Goal: Task Accomplishment & Management: Complete application form

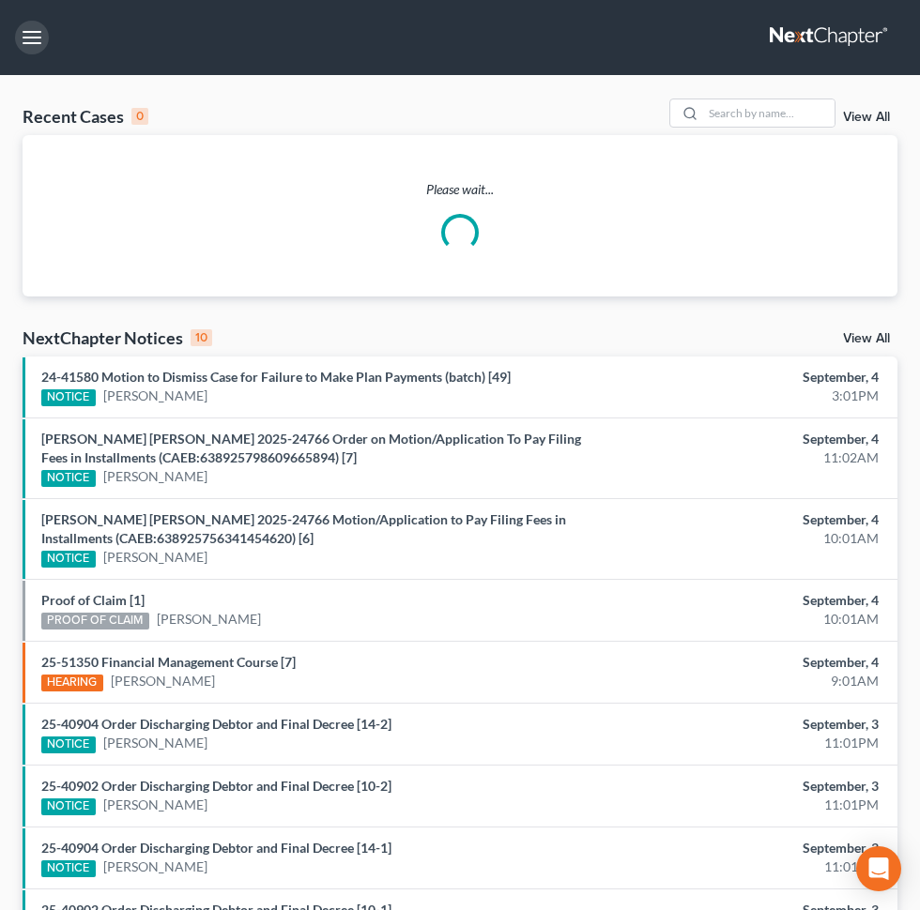
click at [38, 43] on button "button" at bounding box center [32, 38] width 34 height 34
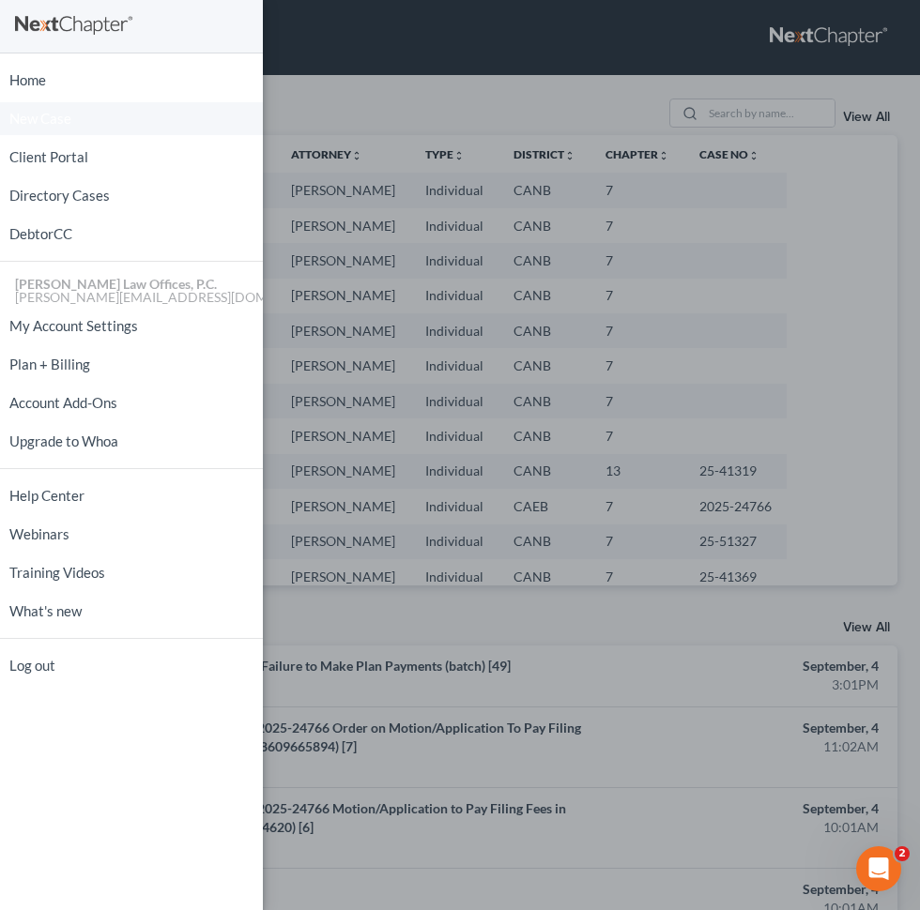
click at [79, 119] on link "New Case" at bounding box center [131, 118] width 263 height 33
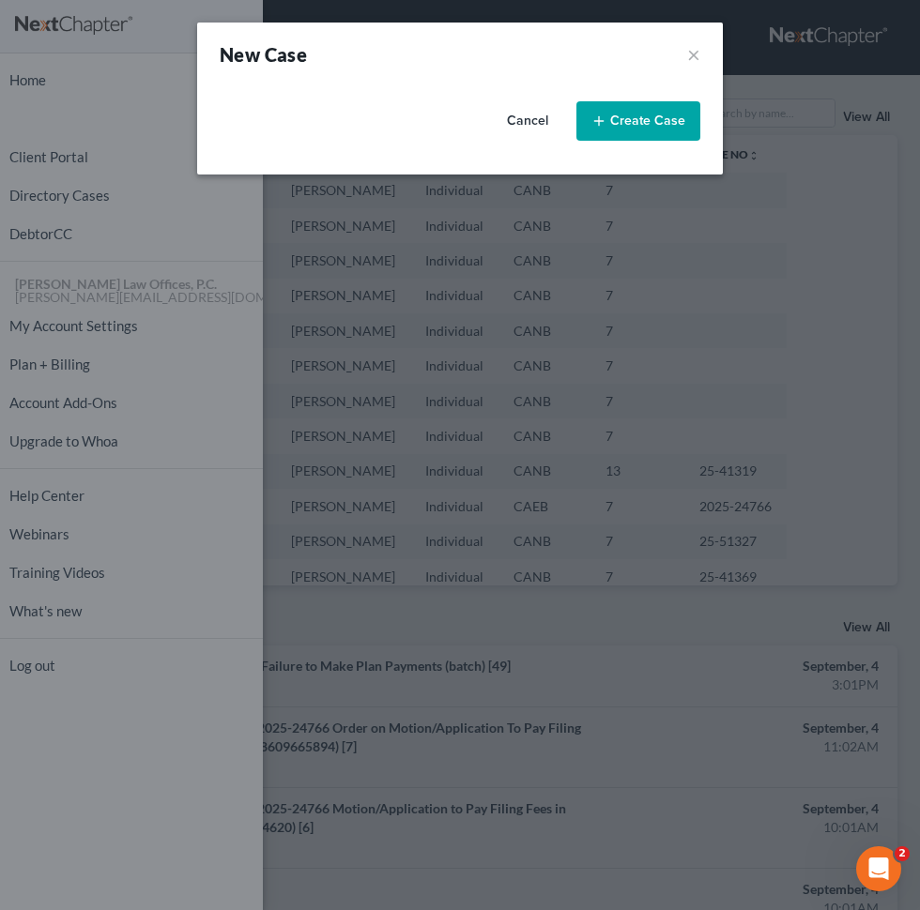
select select "9"
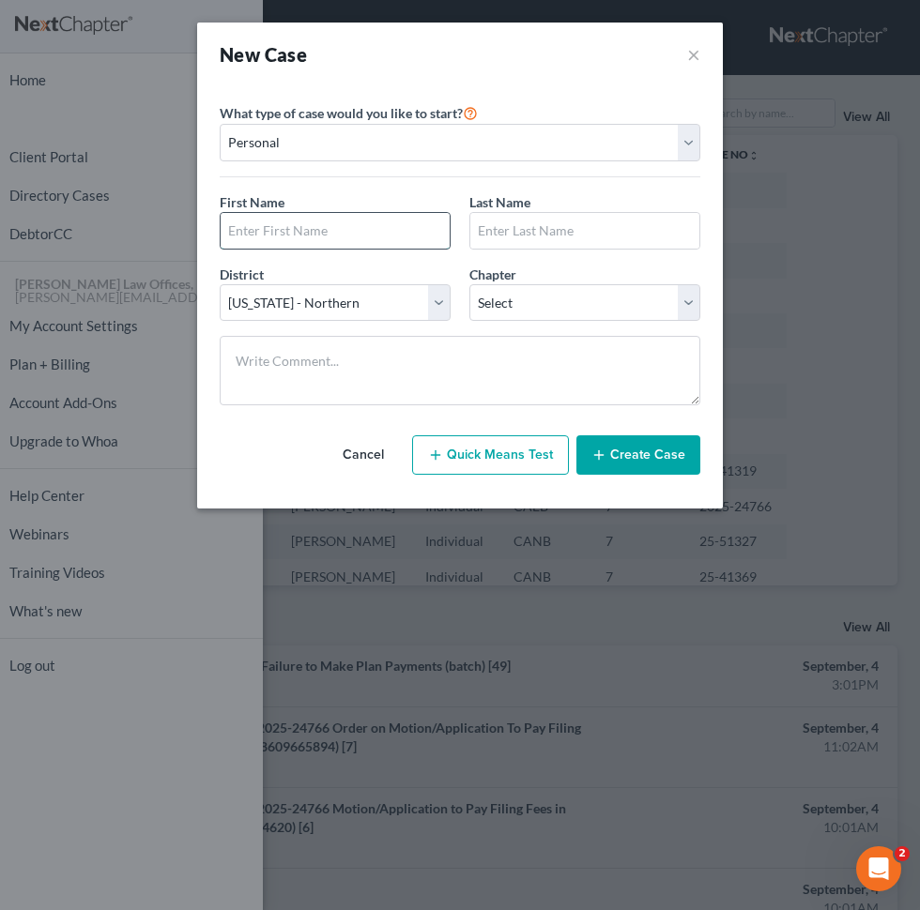
click at [329, 230] on input "text" at bounding box center [335, 231] width 229 height 36
paste input "Fatima"
type input "Fatima"
click at [406, 301] on select "Select [US_STATE] - [GEOGRAPHIC_DATA] [US_STATE] - [GEOGRAPHIC_DATA][US_STATE] …" at bounding box center [335, 303] width 231 height 38
select select "8"
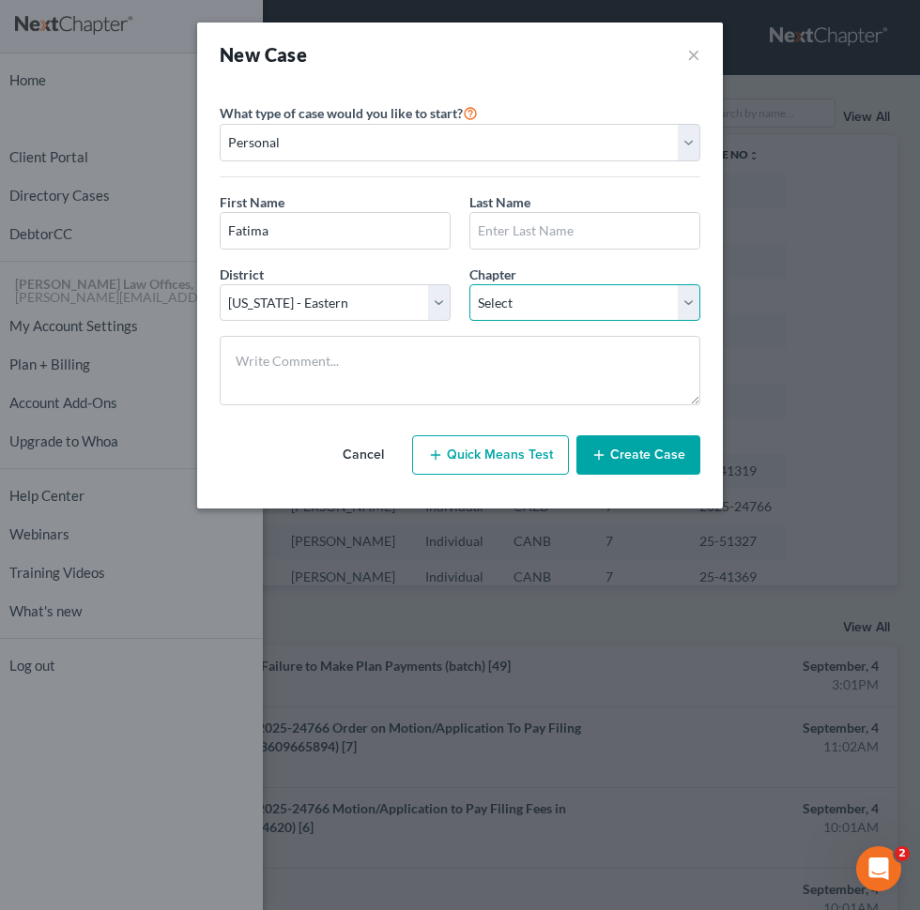
click at [539, 296] on select "Select 7 11 12 13" at bounding box center [584, 303] width 231 height 38
select select "0"
click at [516, 238] on input "text" at bounding box center [584, 231] width 229 height 36
paste input "Balinton"
type input "Balinton"
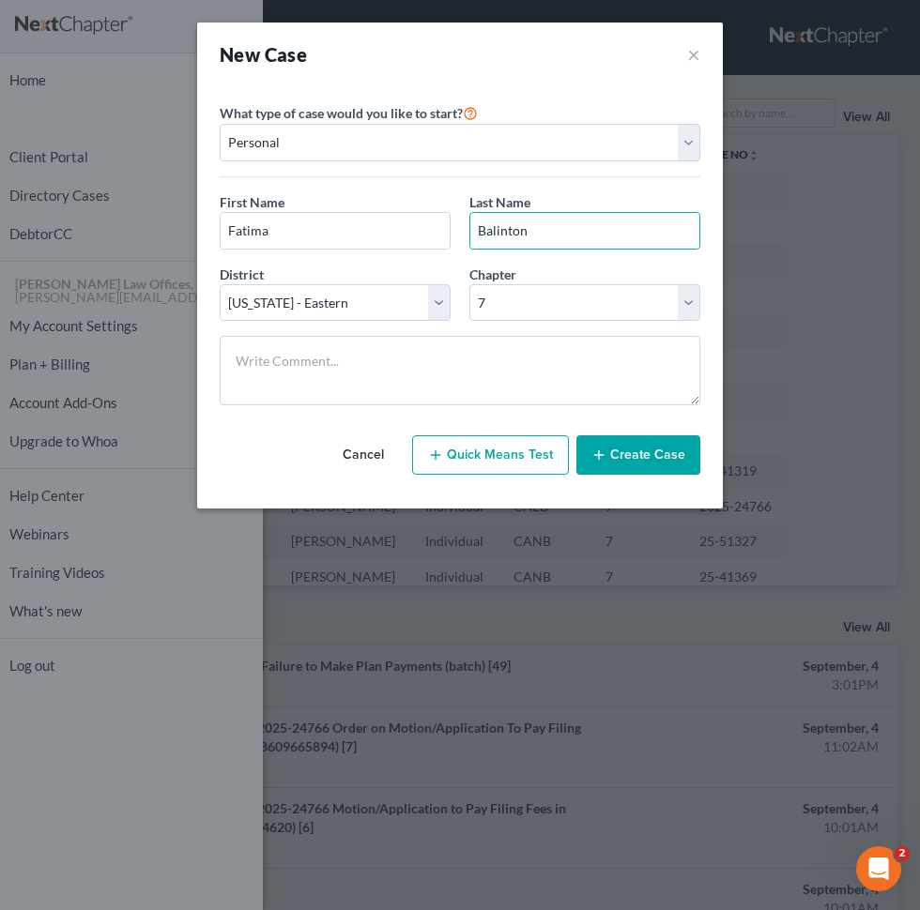
click at [615, 449] on button "Create Case" at bounding box center [638, 454] width 124 height 39
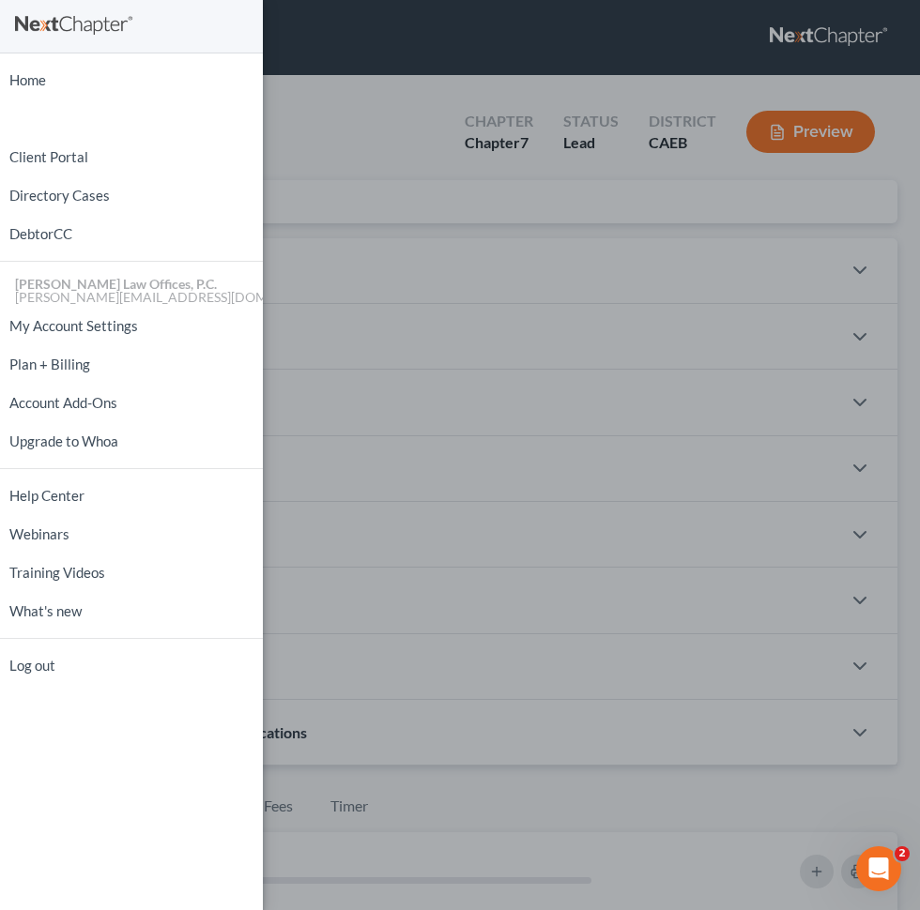
click at [432, 383] on div "Home New Case Client Portal Directory Cases DebtorCC [PERSON_NAME] Law Offices,…" at bounding box center [460, 455] width 920 height 910
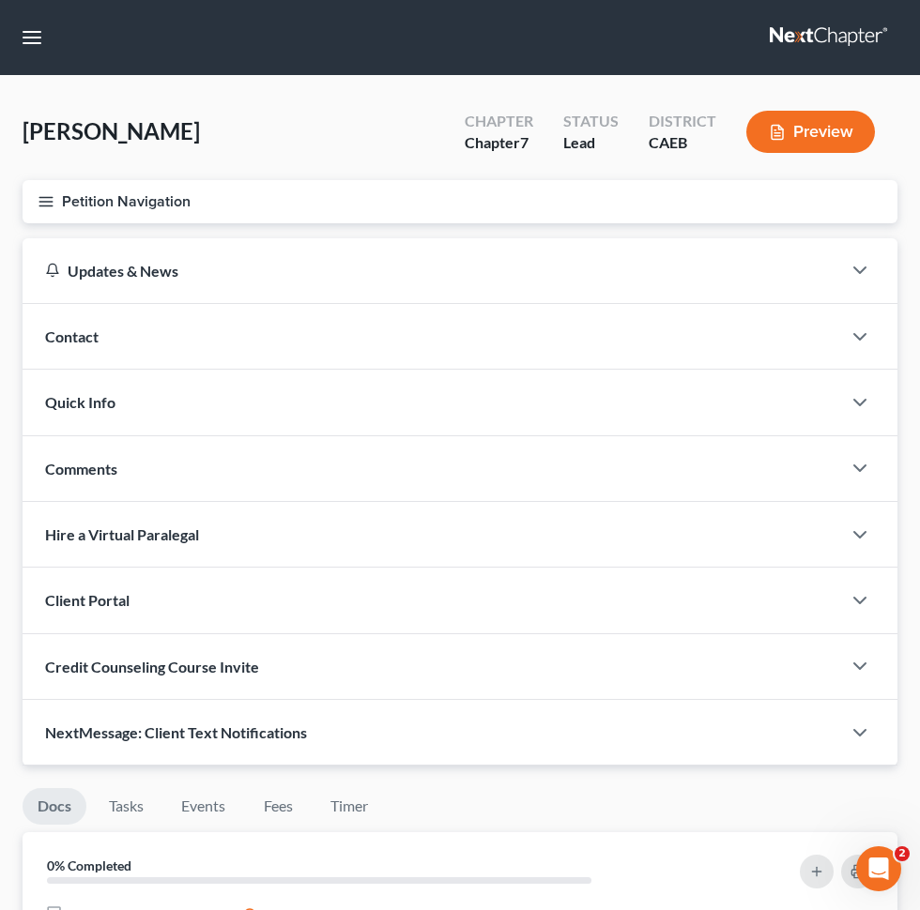
click at [576, 335] on div "Contact" at bounding box center [432, 336] width 818 height 65
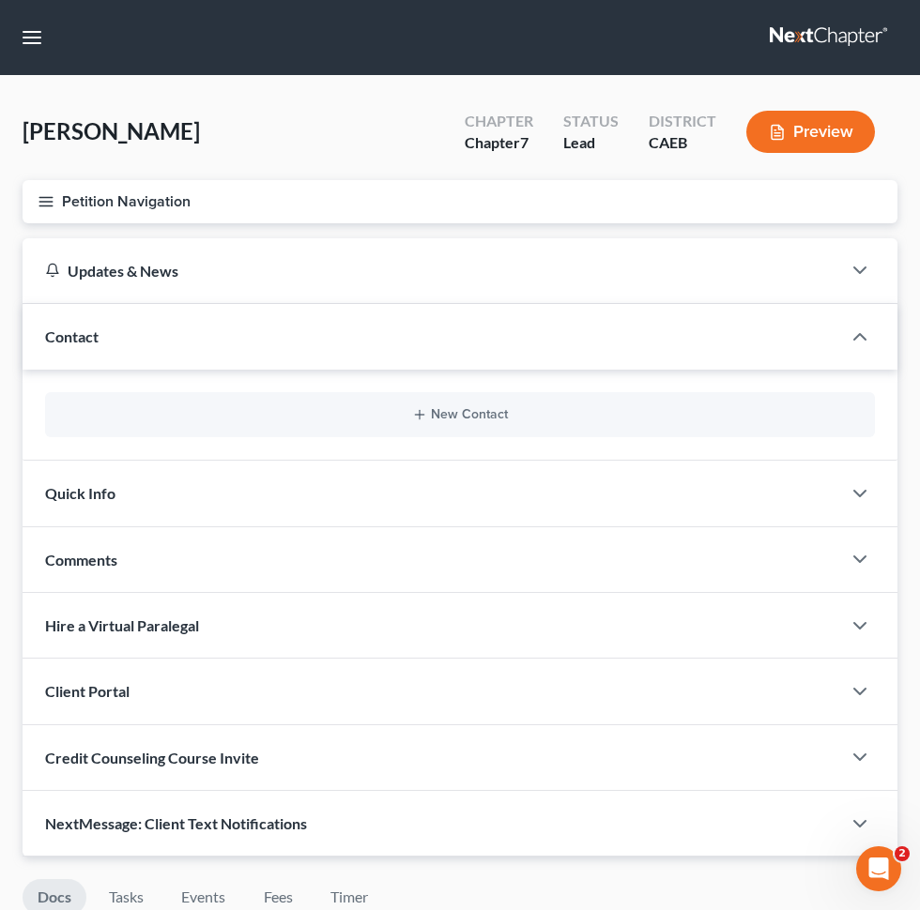
click at [469, 403] on div "New Contact" at bounding box center [460, 414] width 830 height 45
click at [457, 414] on button "New Contact" at bounding box center [459, 414] width 799 height 15
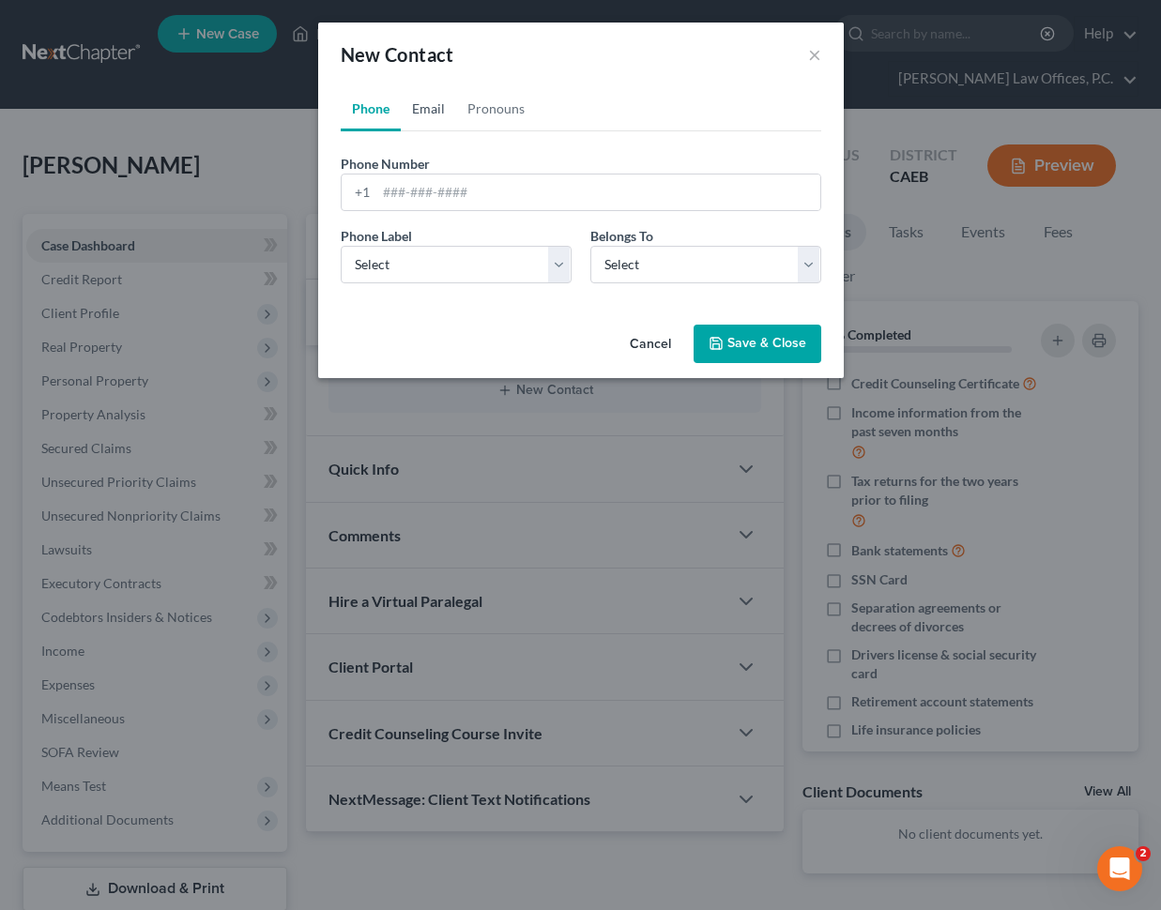
click at [437, 110] on link "Email" at bounding box center [428, 108] width 55 height 45
click at [446, 194] on input "email" at bounding box center [598, 193] width 444 height 36
paste input "[EMAIL_ADDRESS][DOMAIN_NAME]"
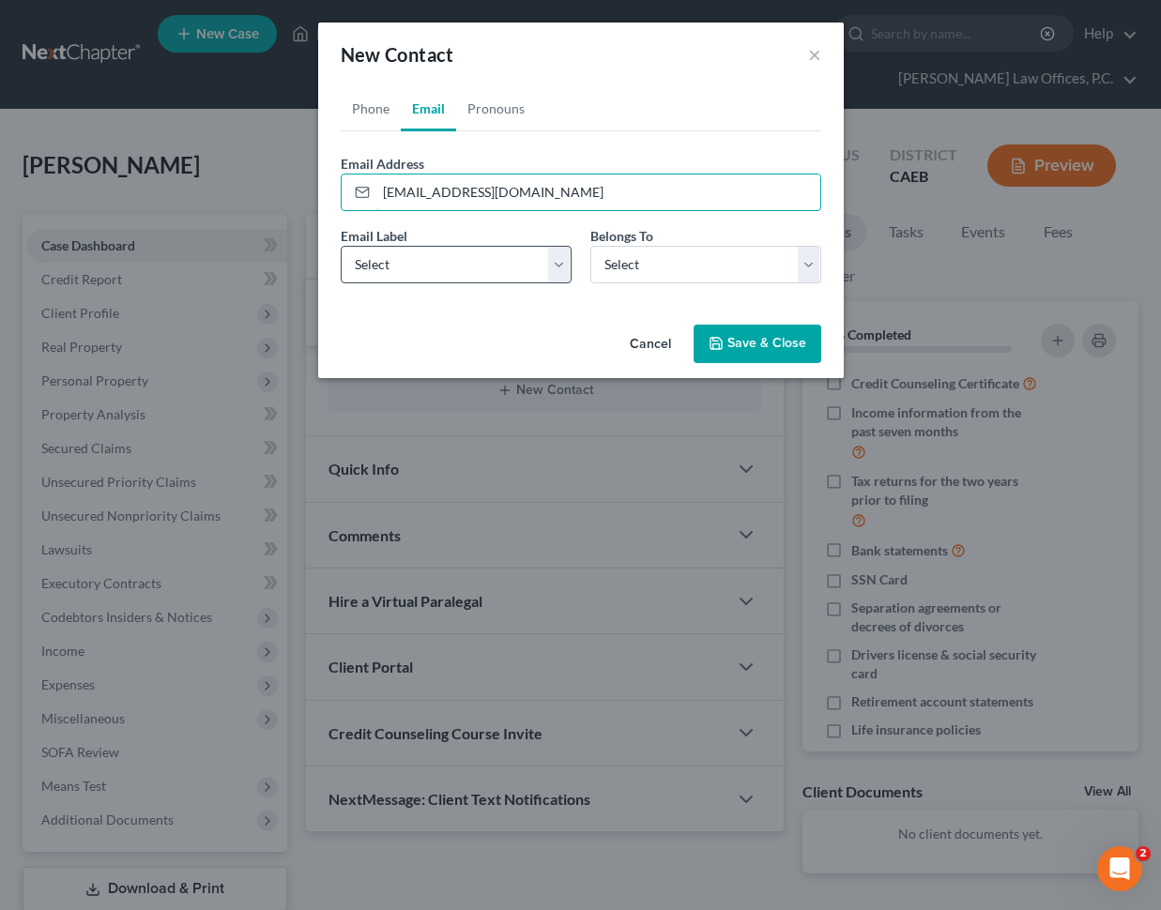
type input "[EMAIL_ADDRESS][DOMAIN_NAME]"
click at [420, 252] on select "Select Home Work Other" at bounding box center [456, 265] width 231 height 38
select select "0"
click at [643, 241] on span "Belongs To" at bounding box center [621, 236] width 63 height 16
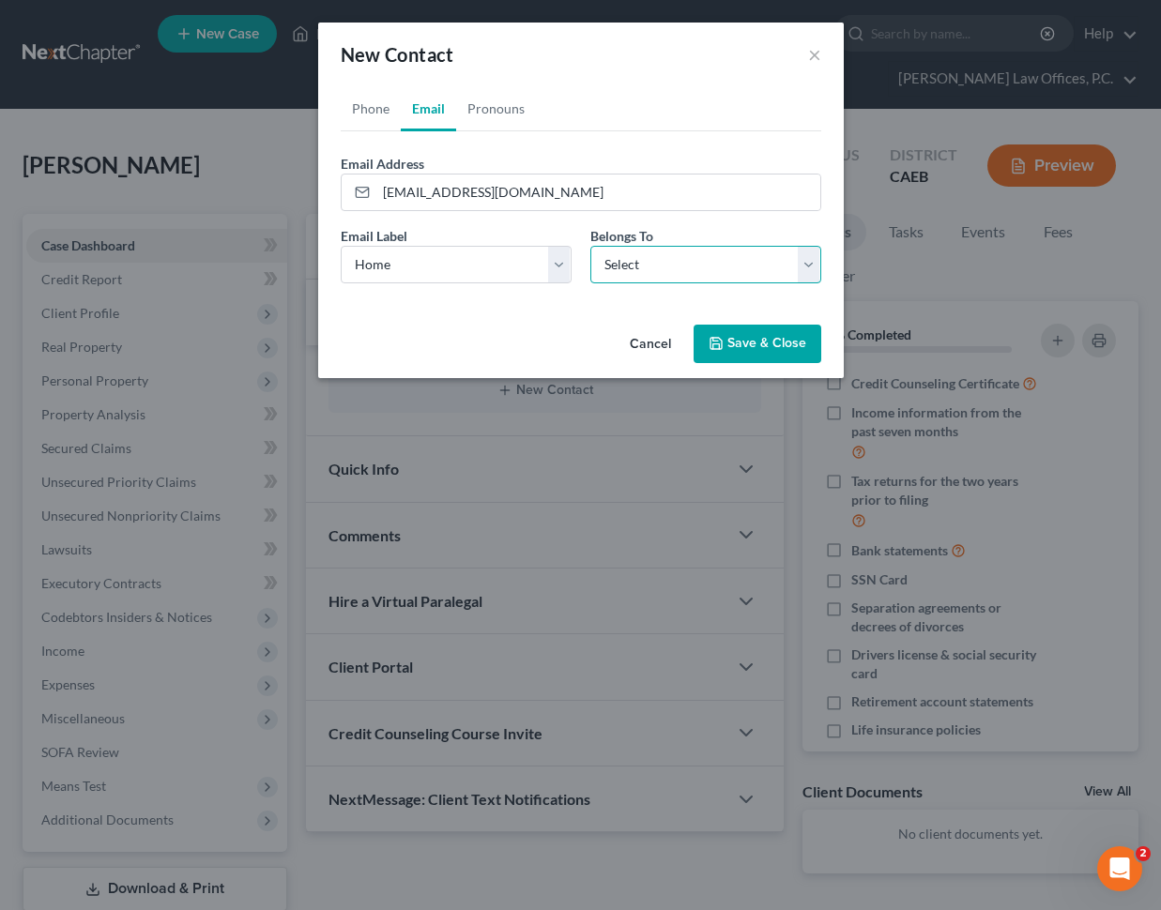
click at [633, 253] on select "Select Client Other" at bounding box center [705, 265] width 231 height 38
select select "0"
click at [749, 336] on button "Save & Close" at bounding box center [757, 344] width 128 height 39
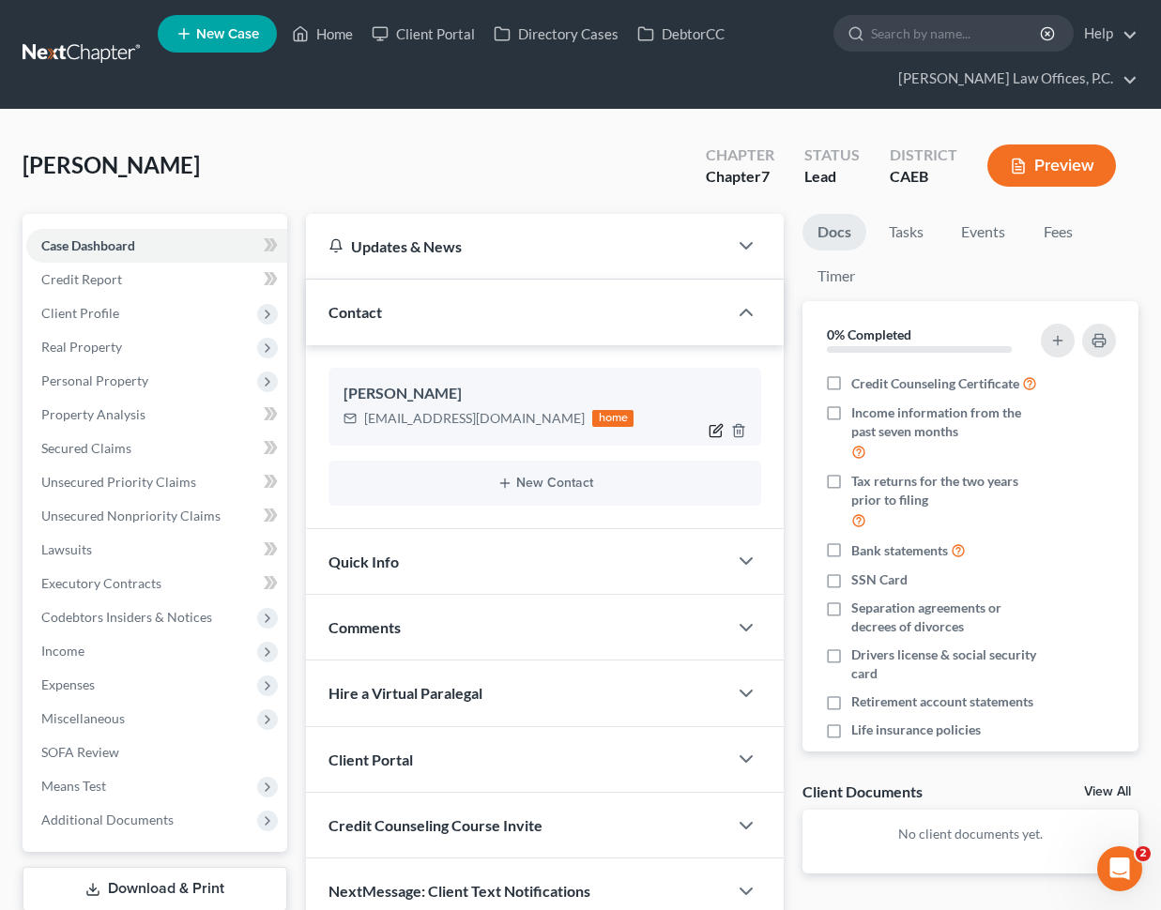
click at [710, 428] on icon "button" at bounding box center [715, 430] width 15 height 15
select select "0"
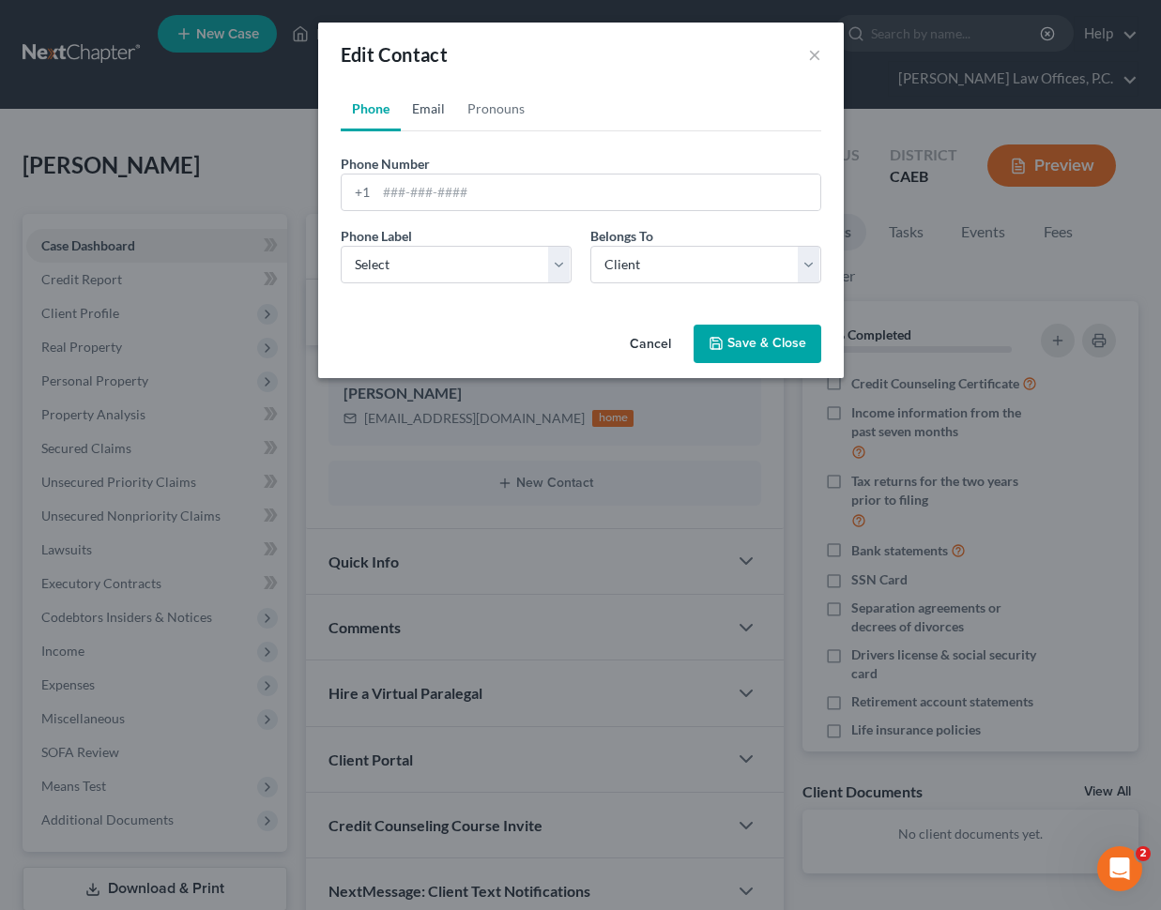
click at [437, 102] on link "Email" at bounding box center [428, 108] width 55 height 45
click at [349, 111] on link "Phone" at bounding box center [371, 108] width 60 height 45
click at [443, 185] on input "tel" at bounding box center [598, 193] width 444 height 36
paste input "[PHONE_NUMBER]"
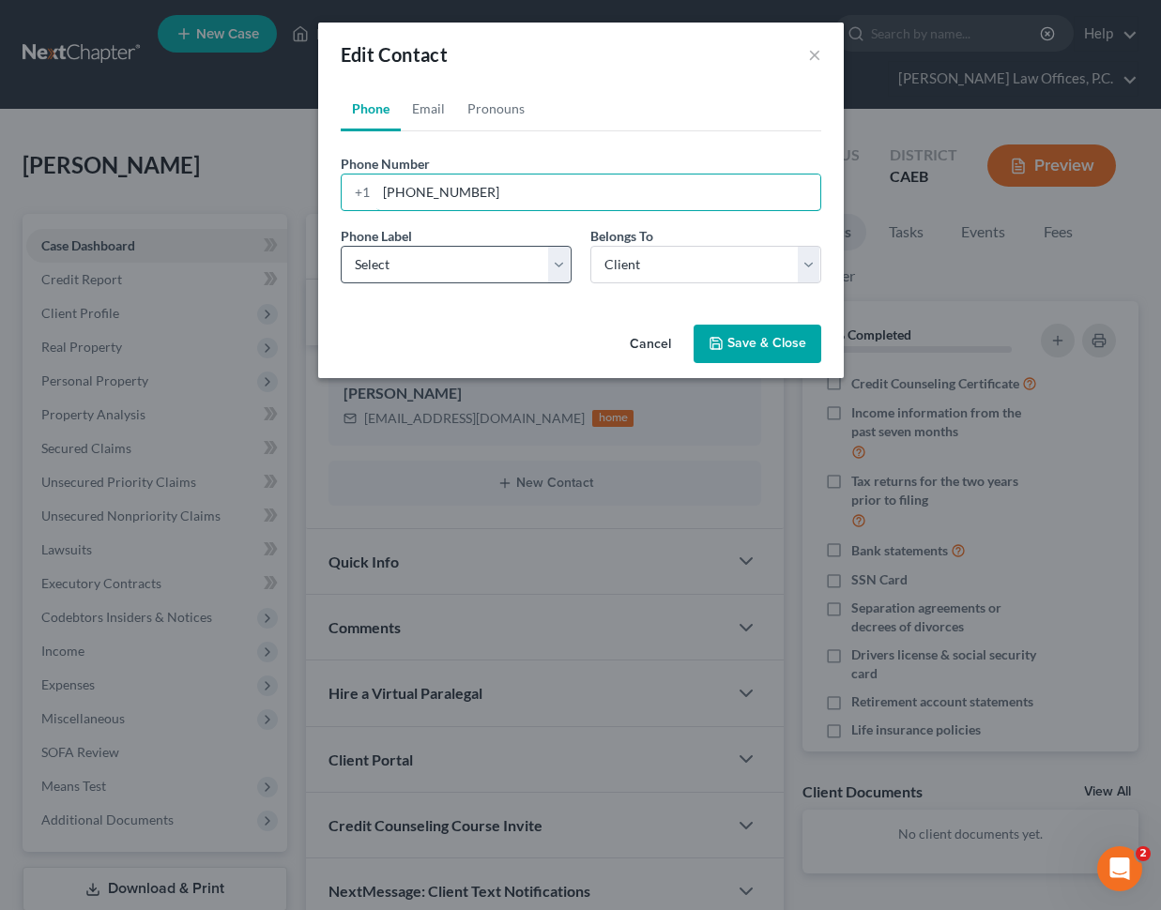
type input "[PHONE_NUMBER]"
click at [426, 250] on select "Select Mobile Home Work Other" at bounding box center [456, 265] width 231 height 38
select select "0"
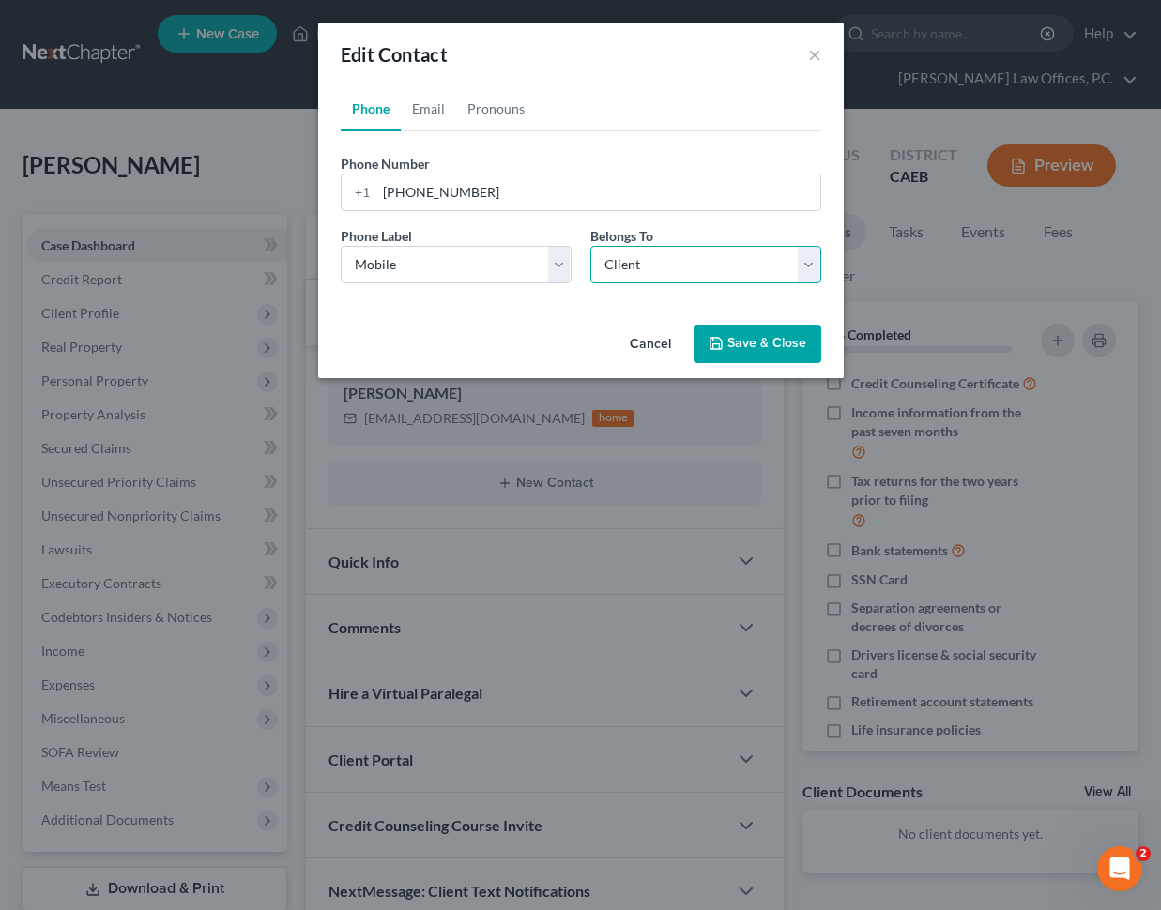
click at [691, 251] on select "Select Client Other" at bounding box center [705, 265] width 231 height 38
click at [782, 342] on button "Save & Close" at bounding box center [757, 344] width 128 height 39
